Goal: Transaction & Acquisition: Purchase product/service

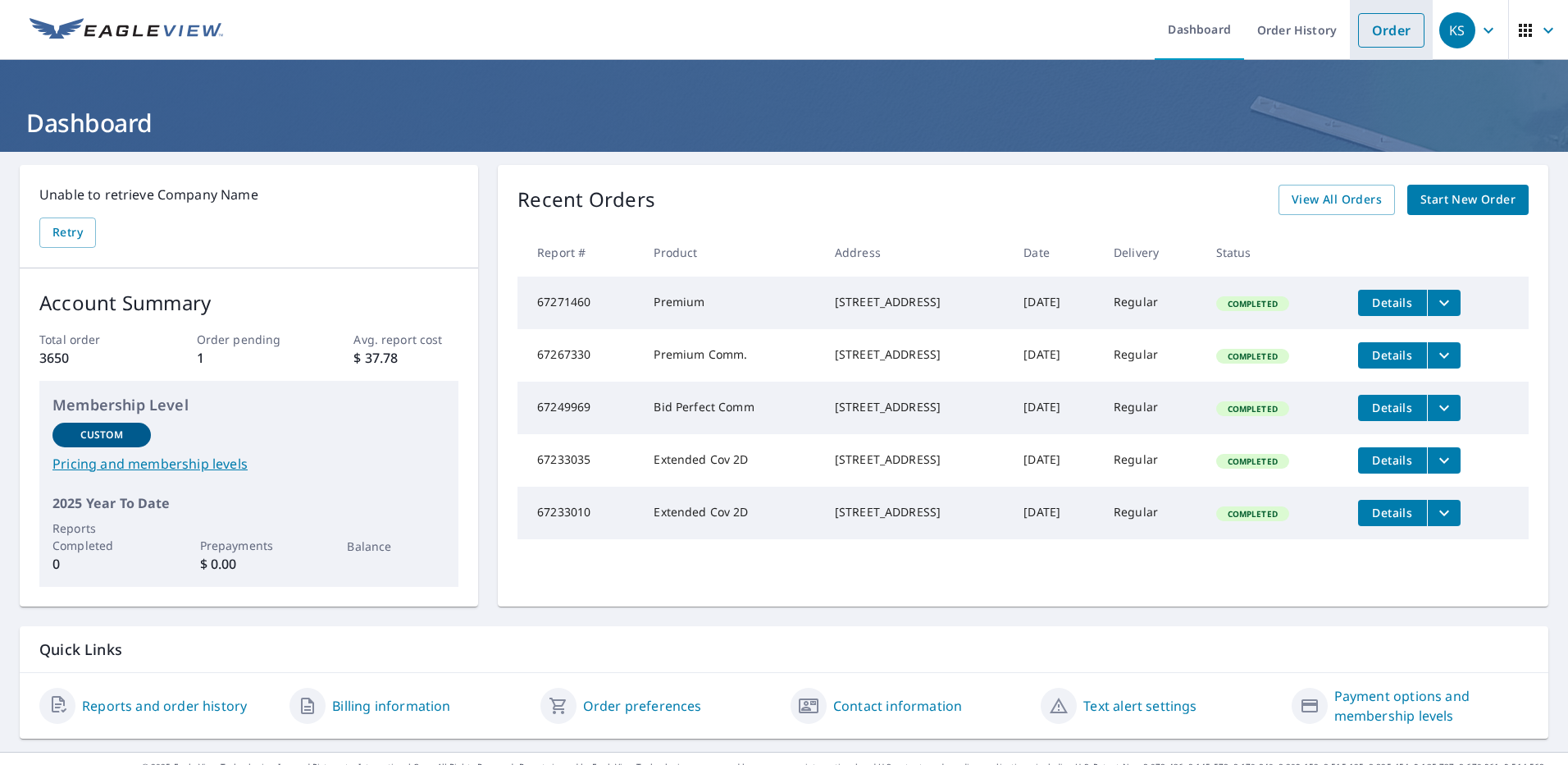
click at [1366, 35] on link "Order" at bounding box center [1392, 30] width 67 height 35
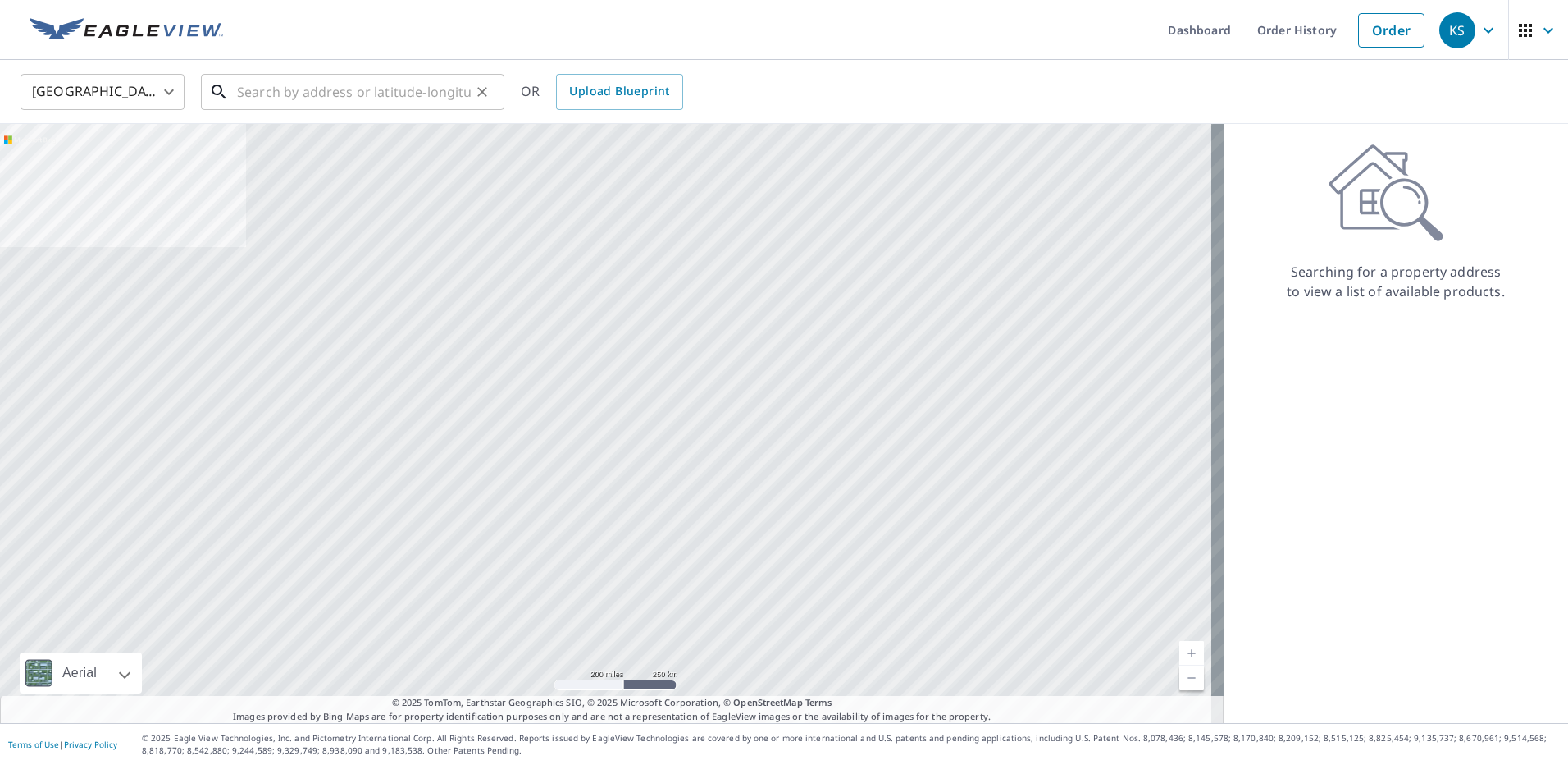
click at [296, 91] on input "text" at bounding box center [354, 92] width 234 height 46
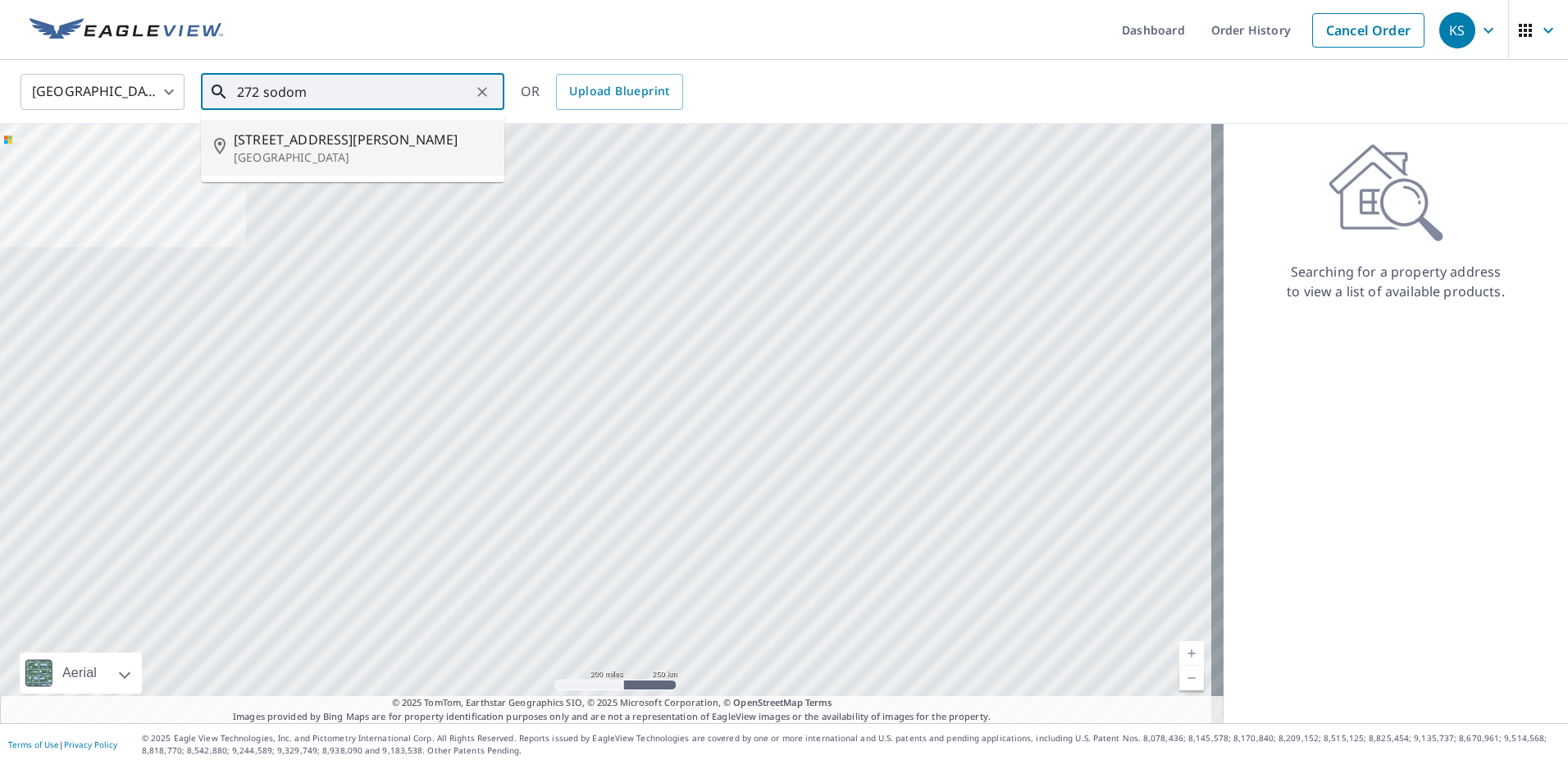
click at [266, 150] on p "[GEOGRAPHIC_DATA]" at bounding box center [363, 158] width 257 height 16
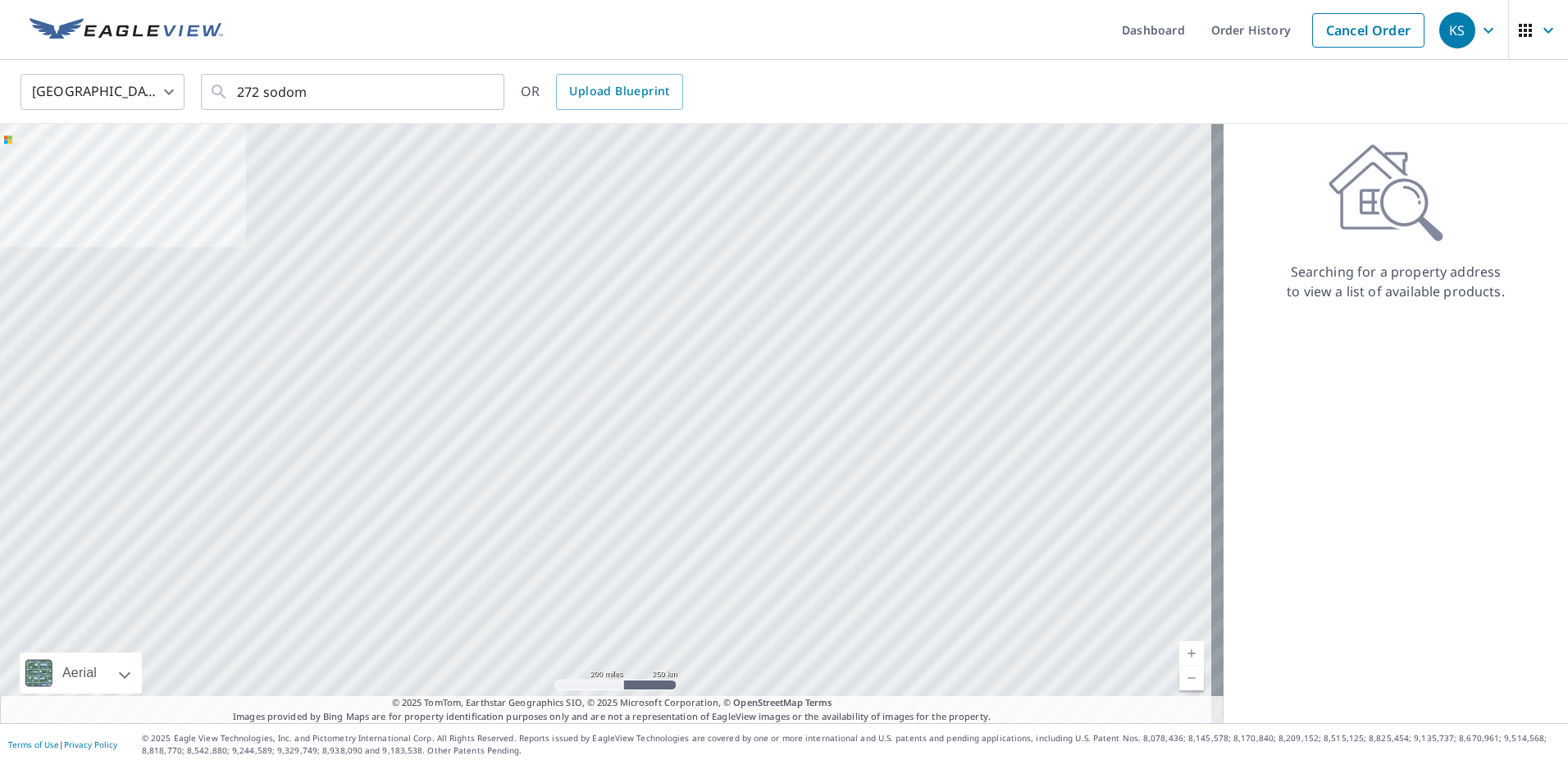
type input "[STREET_ADDRESS][PERSON_NAME]"
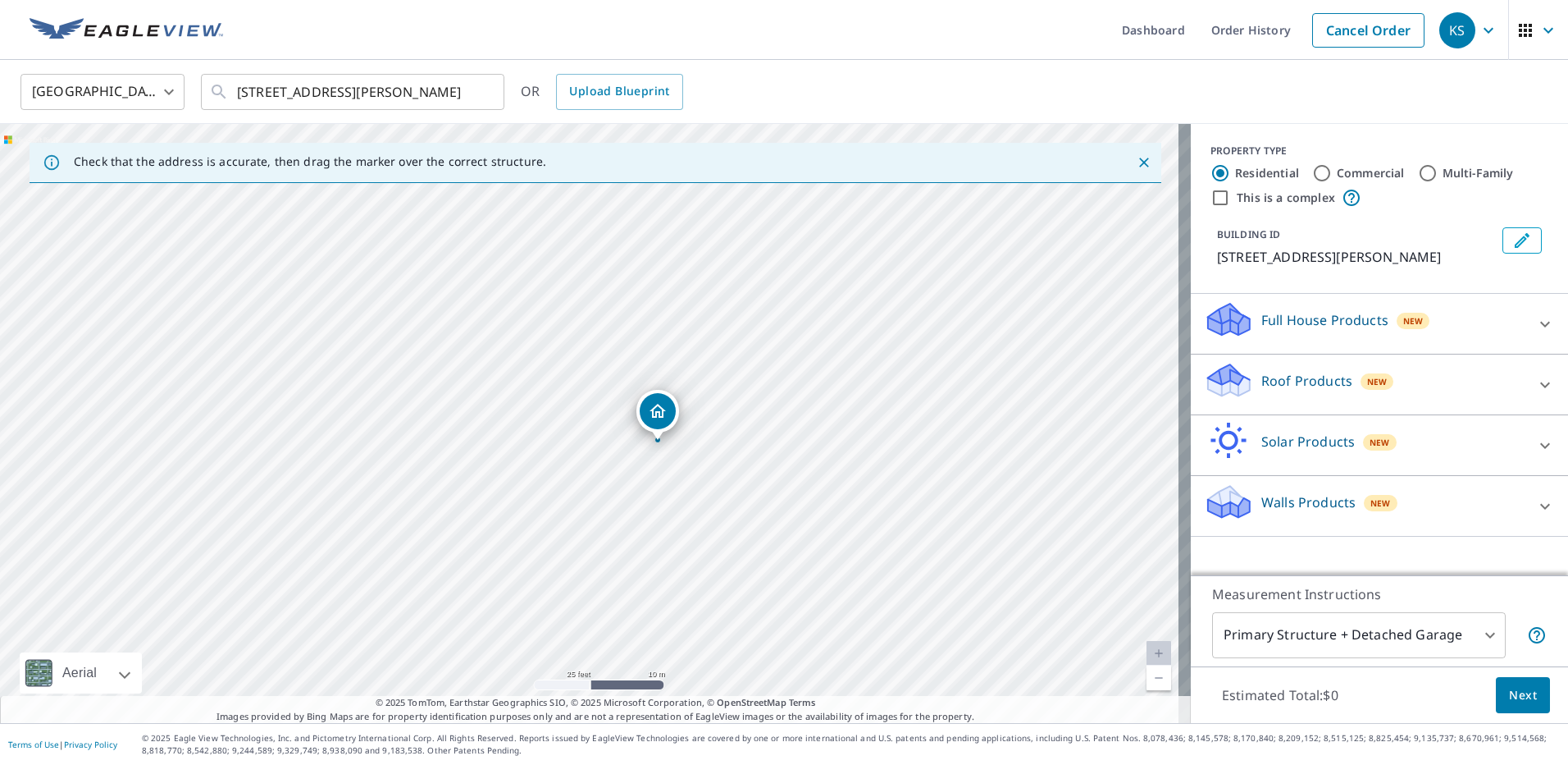
drag, startPoint x: 680, startPoint y: 445, endPoint x: 550, endPoint y: 460, distance: 130.9
click at [550, 460] on div "[STREET_ADDRESS][PERSON_NAME]" at bounding box center [595, 423] width 1191 height 599
drag, startPoint x: 586, startPoint y: 406, endPoint x: 832, endPoint y: 489, distance: 259.6
click at [832, 489] on div "[STREET_ADDRESS][PERSON_NAME]" at bounding box center [595, 423] width 1191 height 599
click at [1536, 395] on icon at bounding box center [1546, 385] width 20 height 20
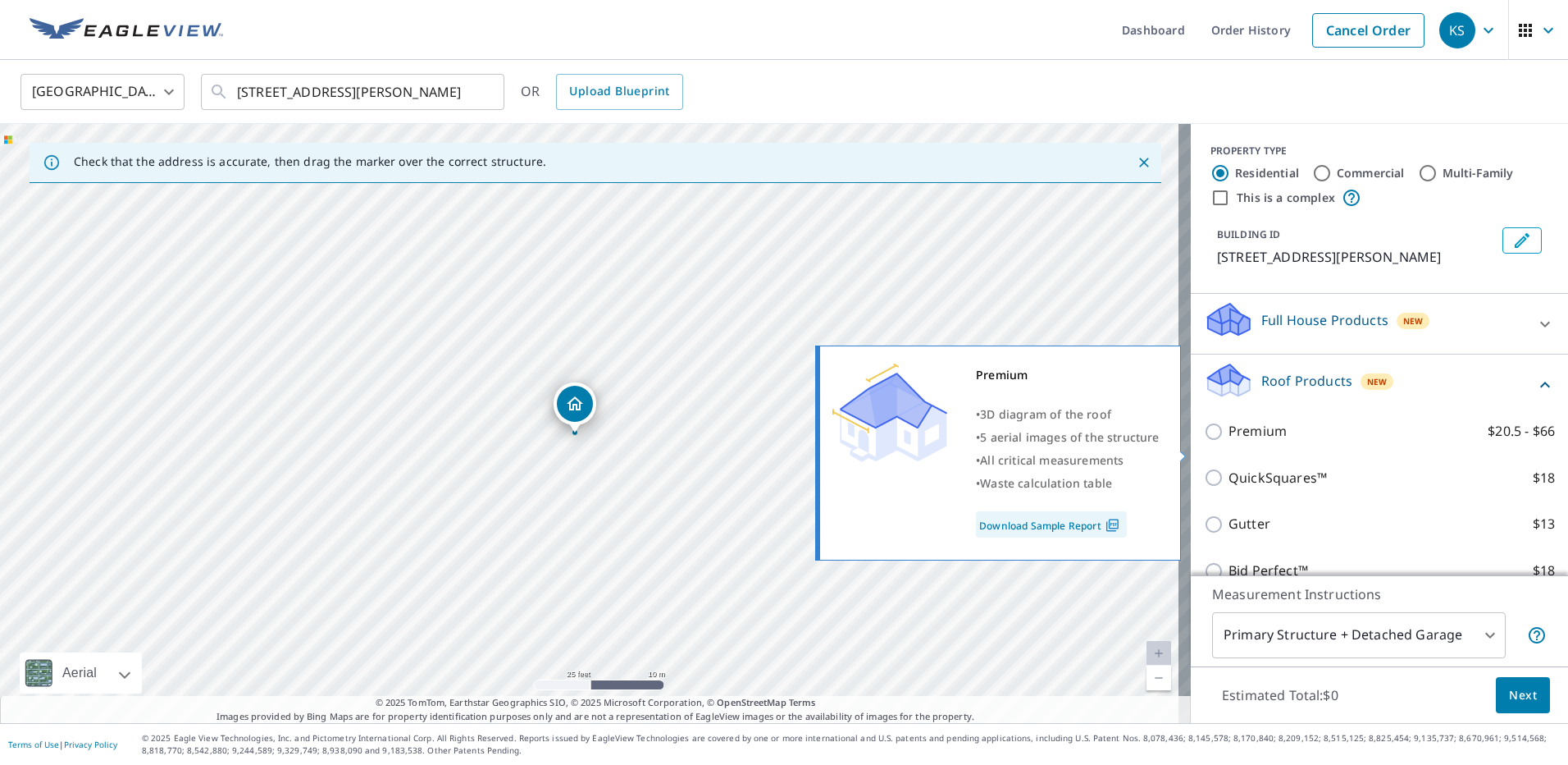
click at [1204, 442] on input "Premium $20.5 - $66" at bounding box center [1216, 432] width 25 height 20
checkbox input "true"
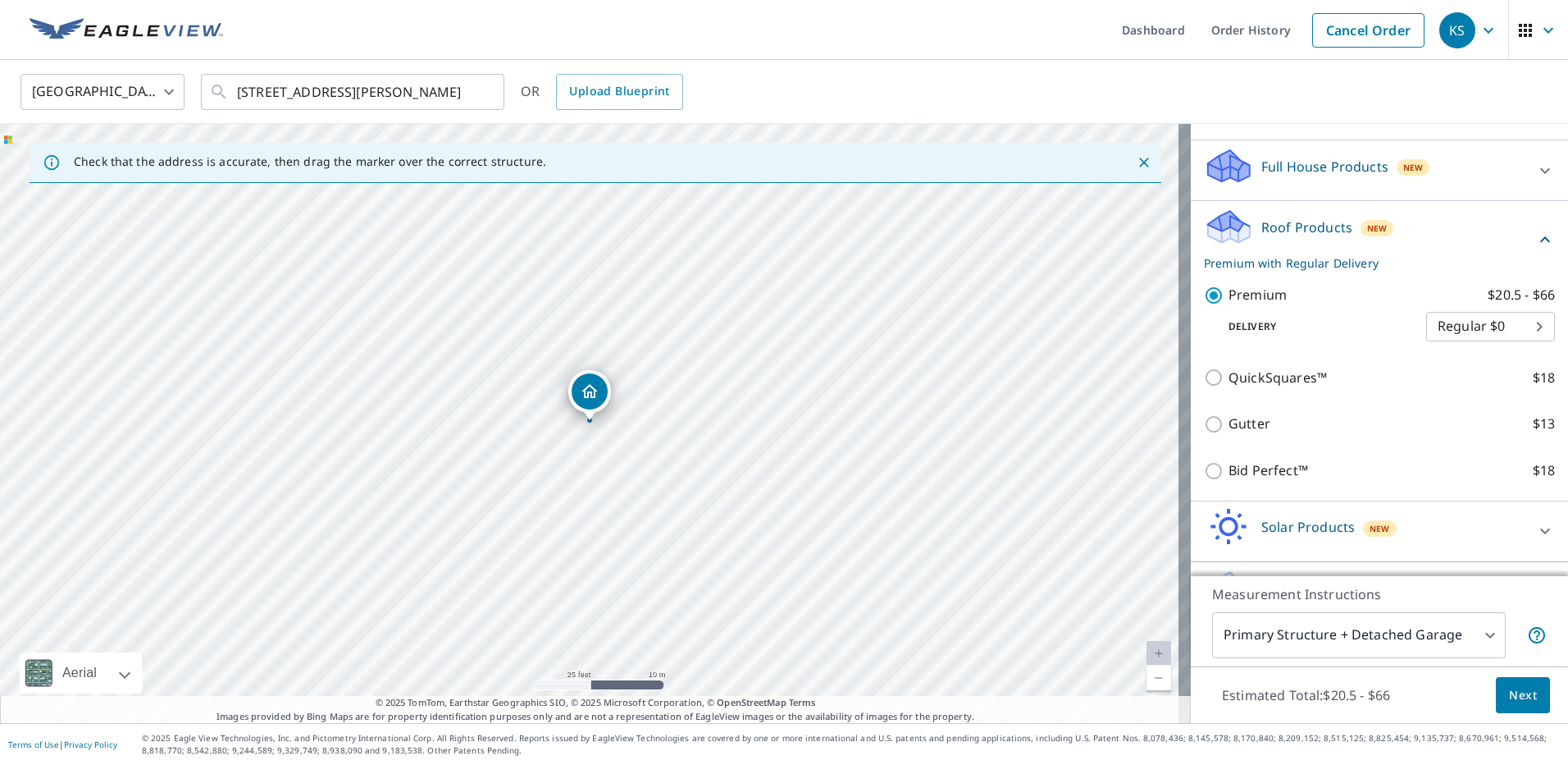
scroll to position [165, 0]
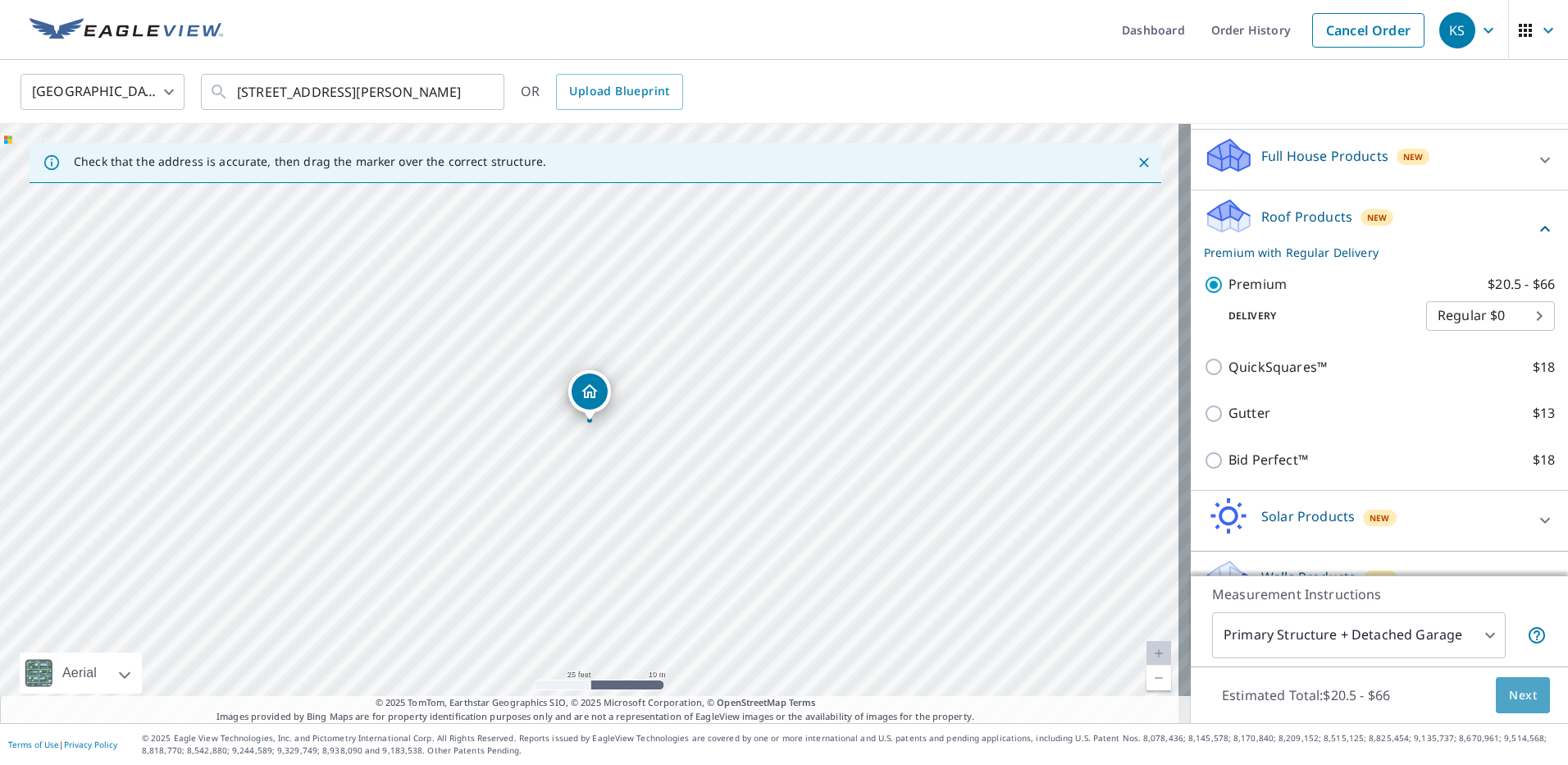
click at [1509, 702] on span "Next" at bounding box center [1523, 695] width 28 height 21
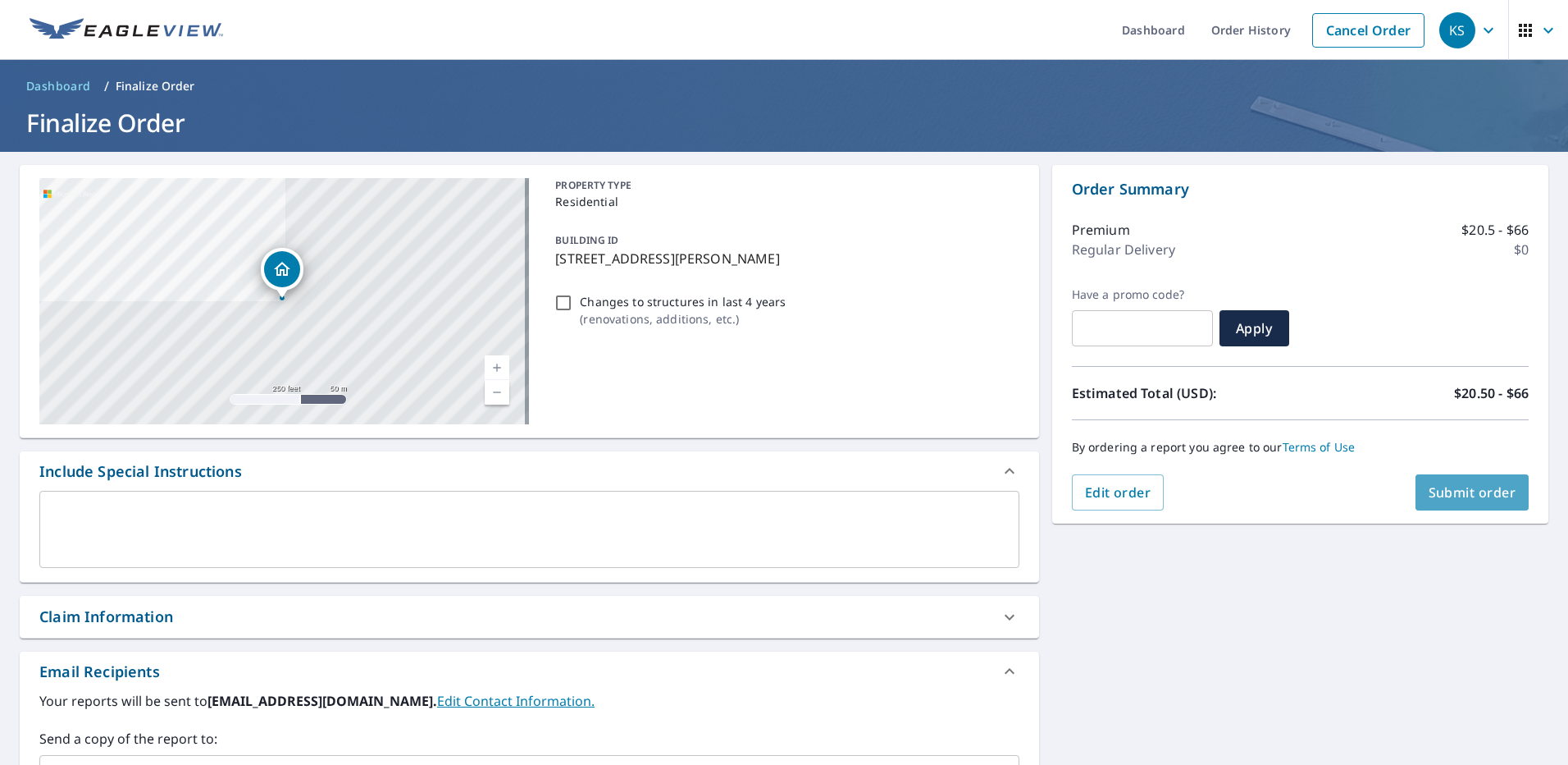
click at [1434, 489] on span "Submit order" at bounding box center [1473, 493] width 88 height 18
checkbox input "true"
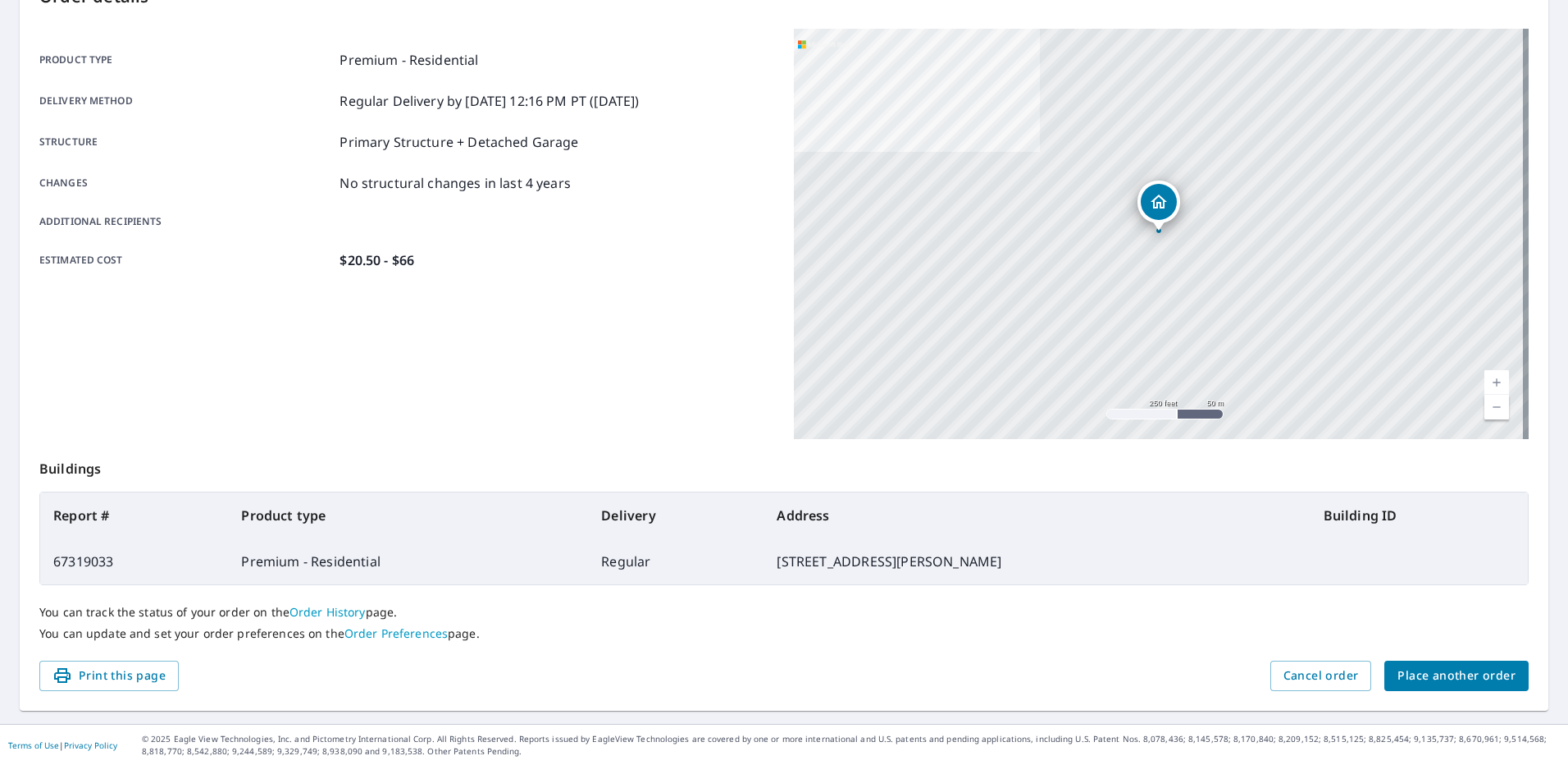
scroll to position [201, 0]
click at [155, 674] on span "Print this page" at bounding box center [110, 675] width 114 height 21
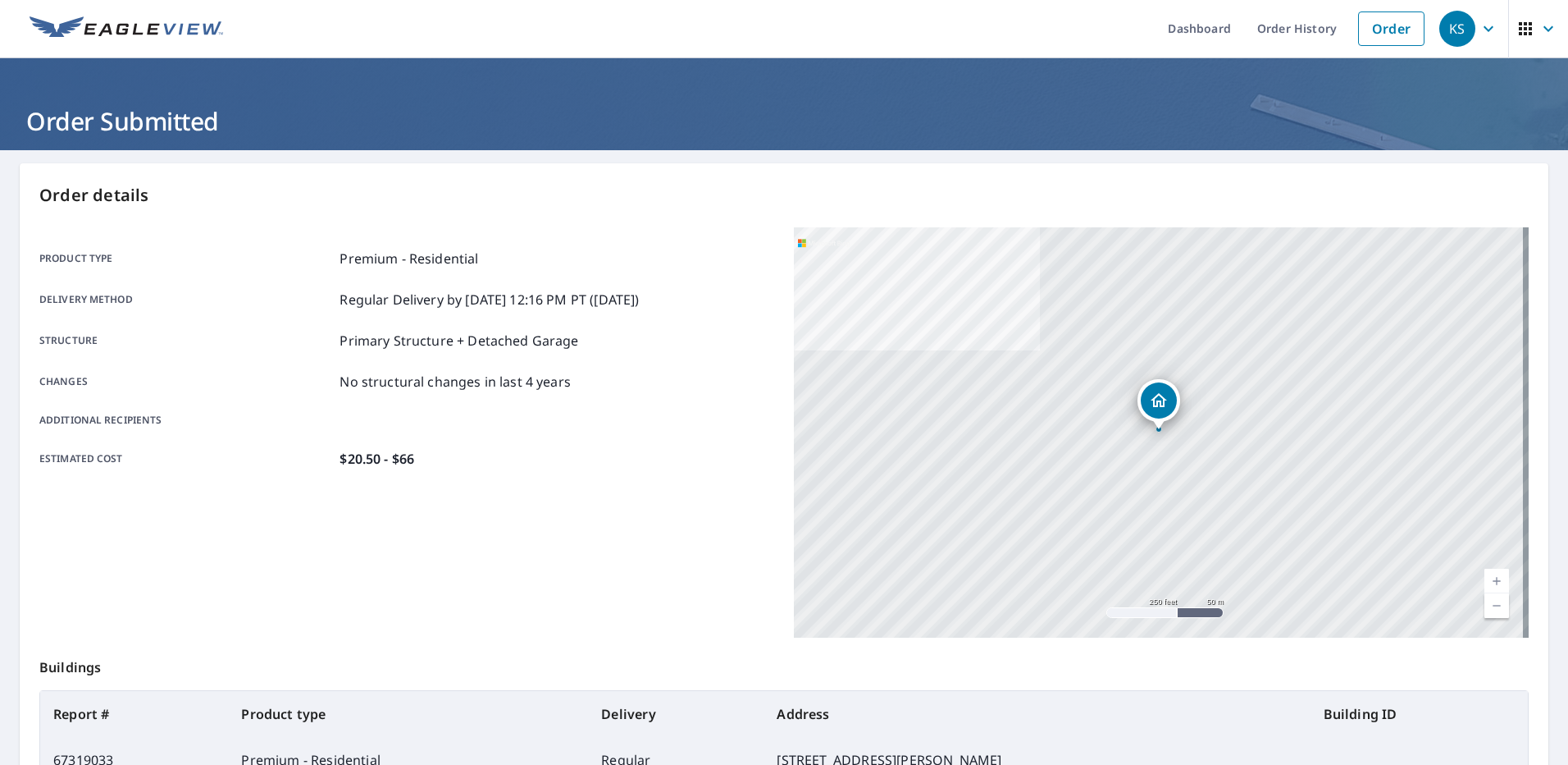
scroll to position [0, 0]
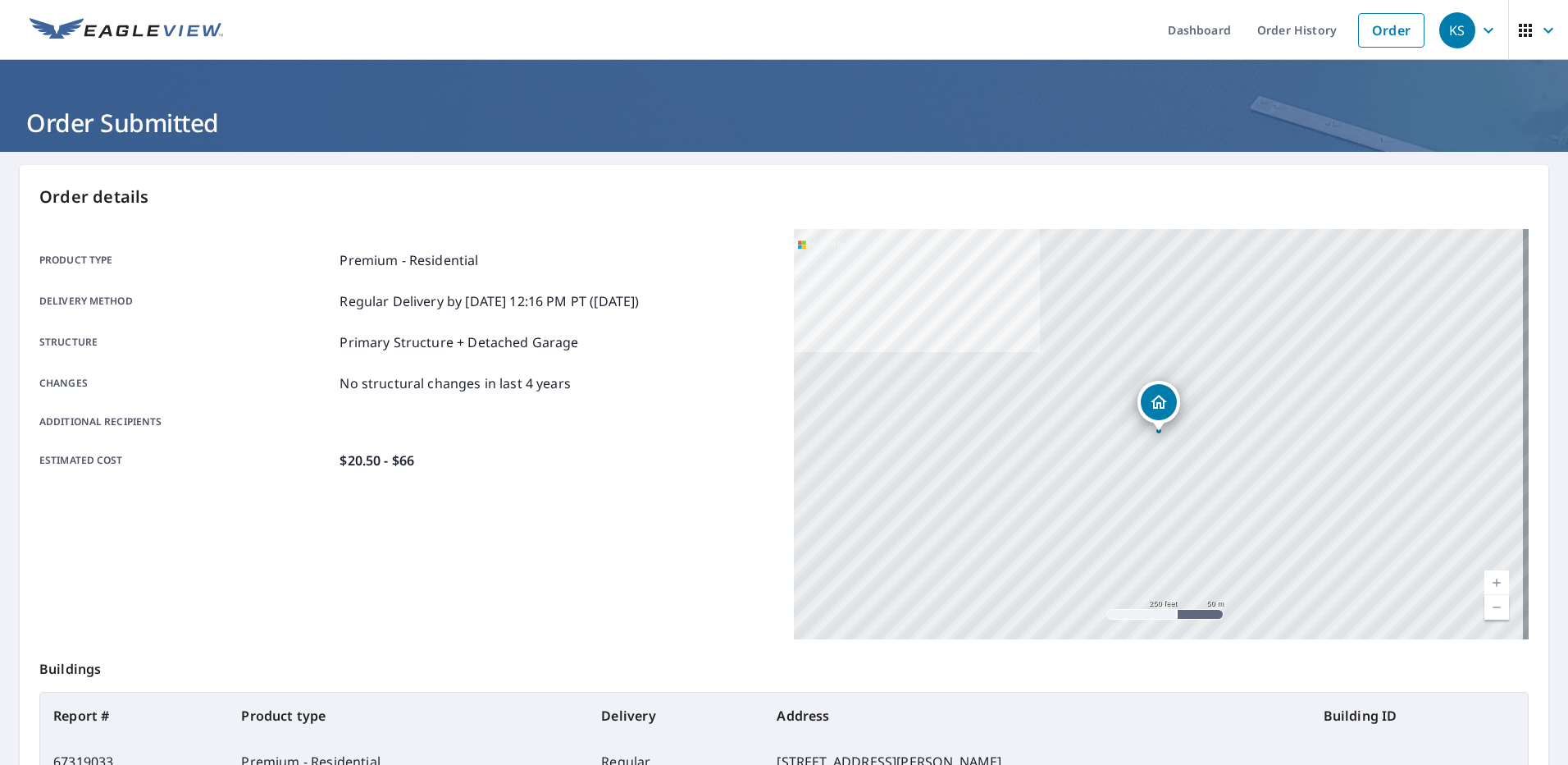
click at [1479, 32] on icon "button" at bounding box center [1489, 31] width 20 height 20
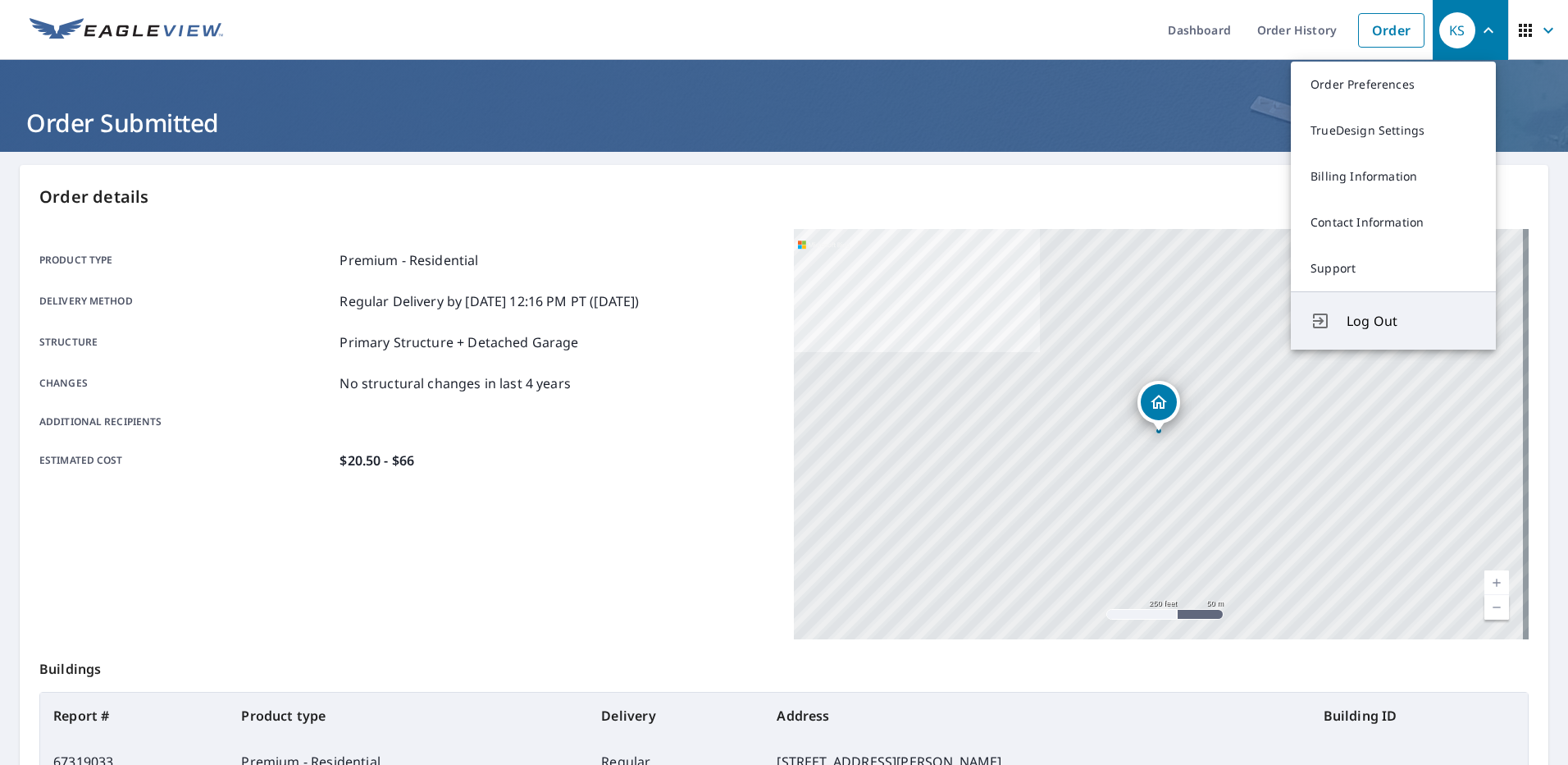
click at [1364, 320] on span "Log Out" at bounding box center [1411, 321] width 130 height 20
